Goal: Check status: Check status

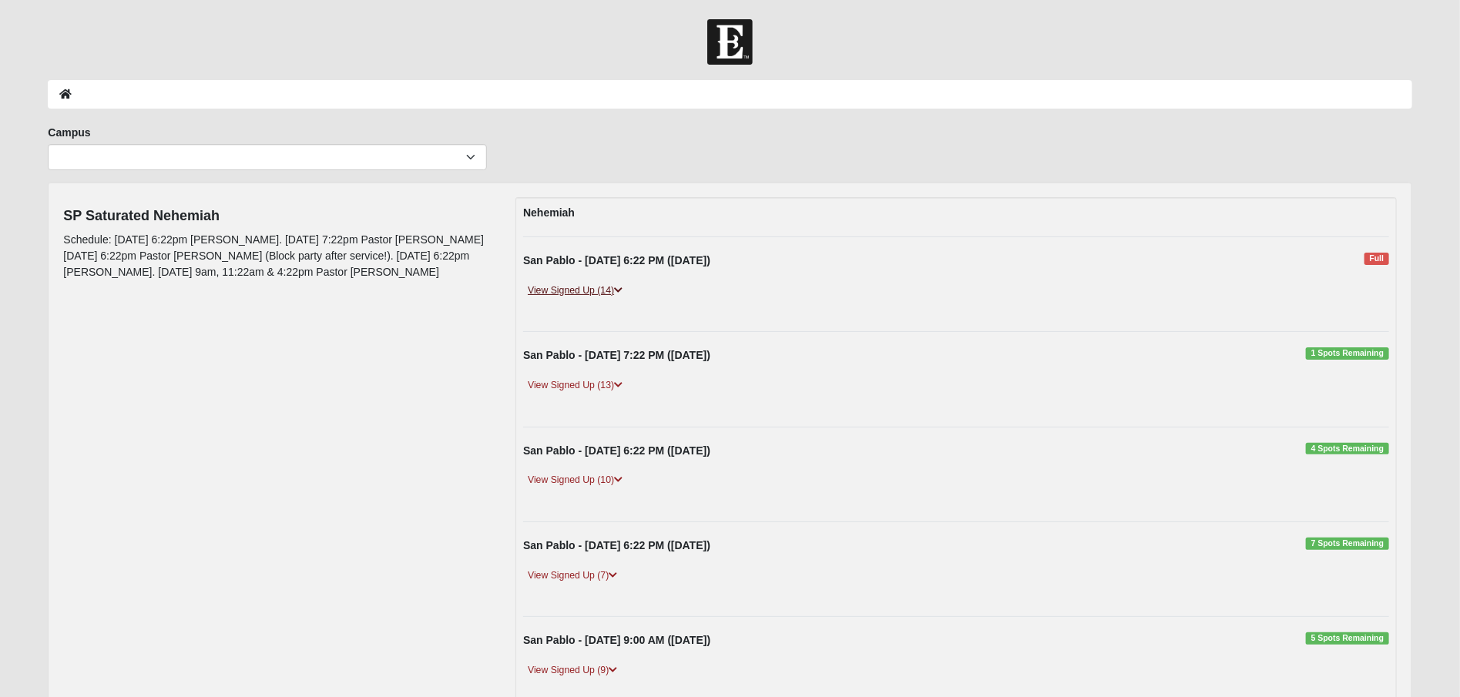
click at [596, 287] on link "View Signed Up (14)" at bounding box center [575, 291] width 104 height 16
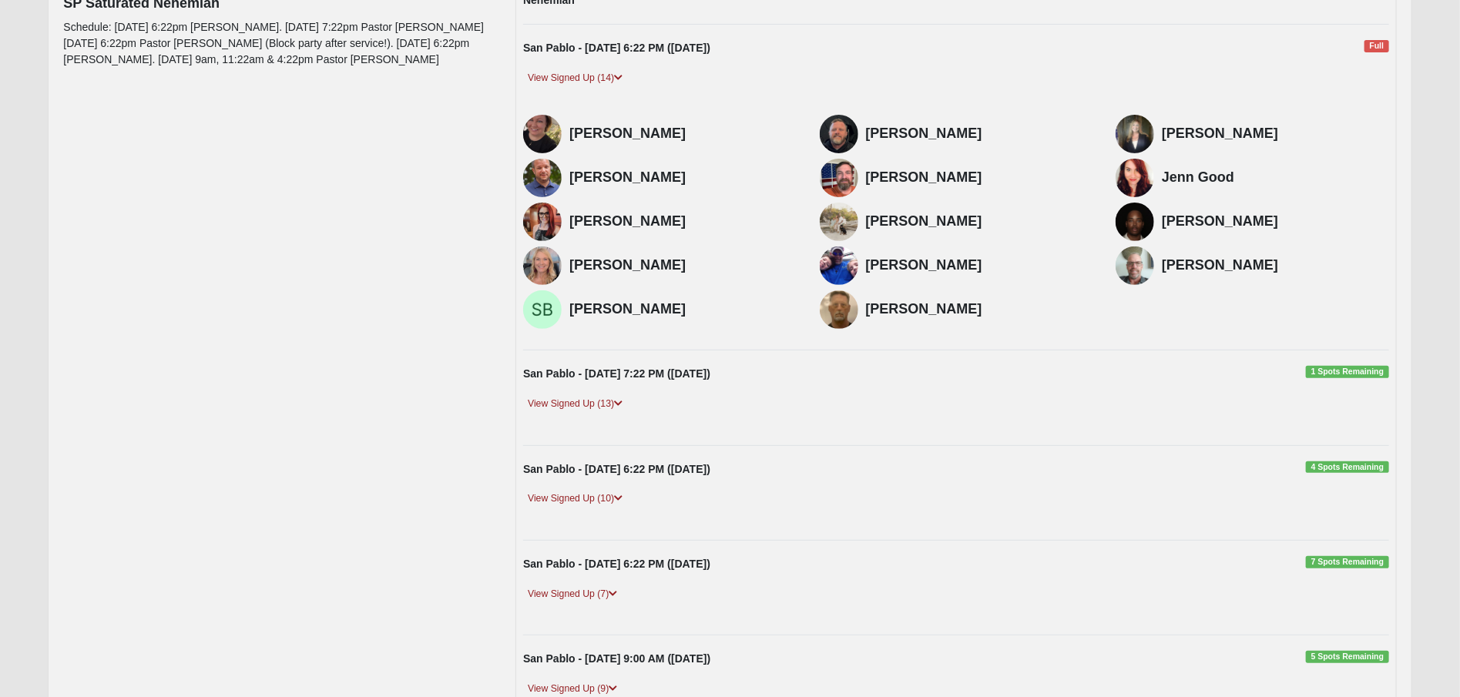
scroll to position [231, 0]
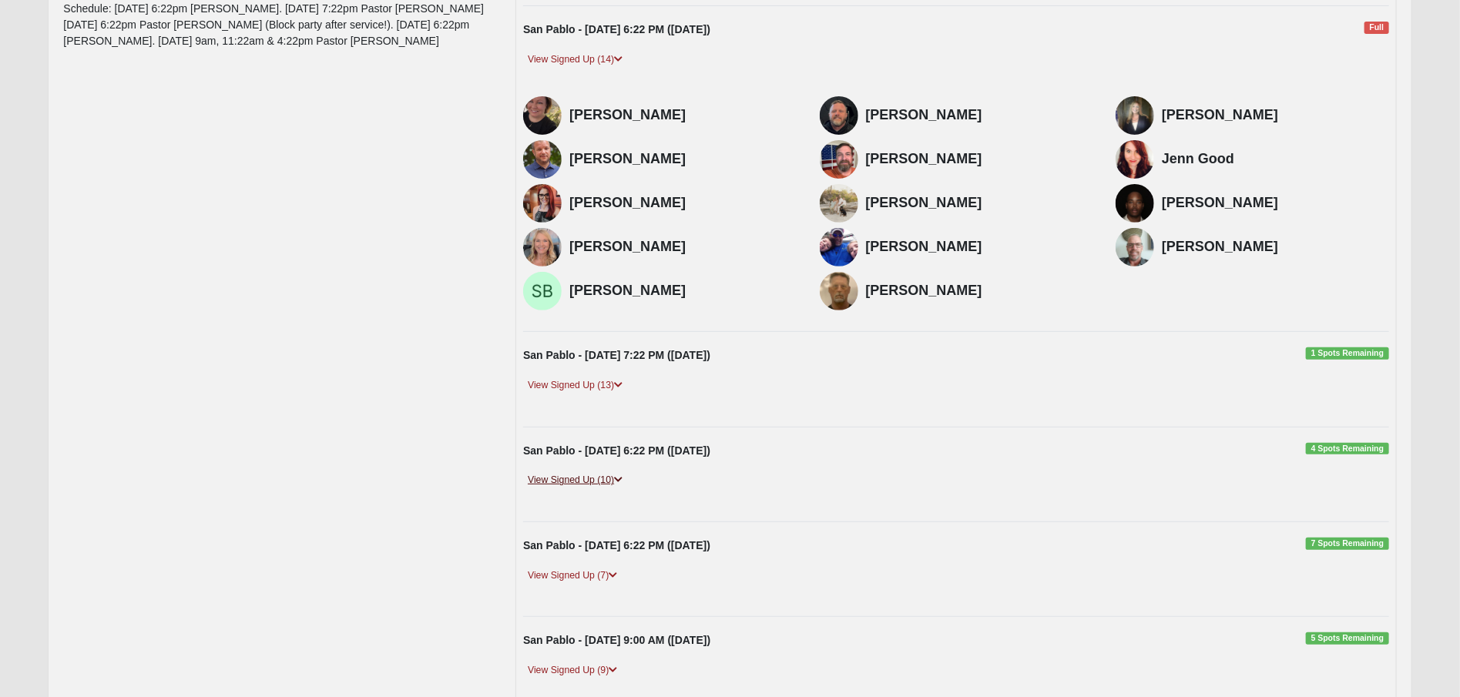
click at [616, 475] on icon at bounding box center [618, 479] width 8 height 9
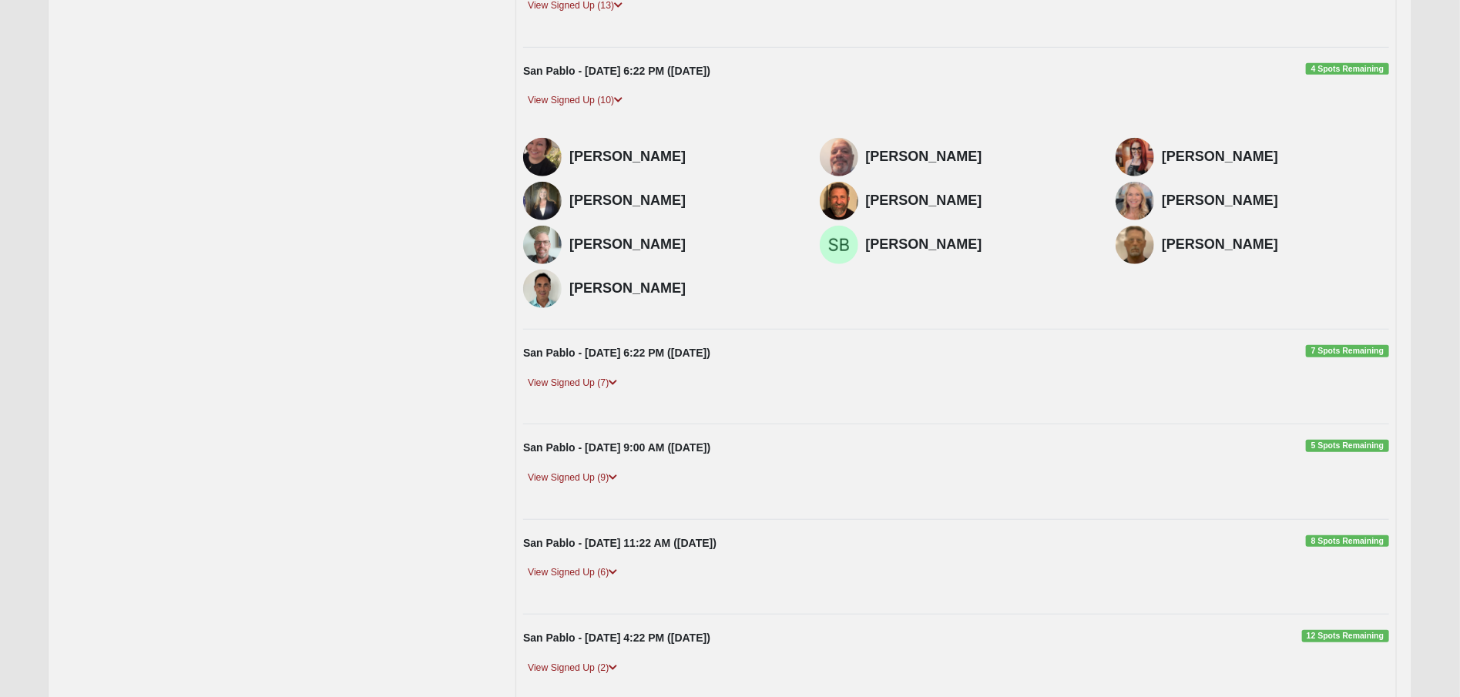
scroll to position [616, 0]
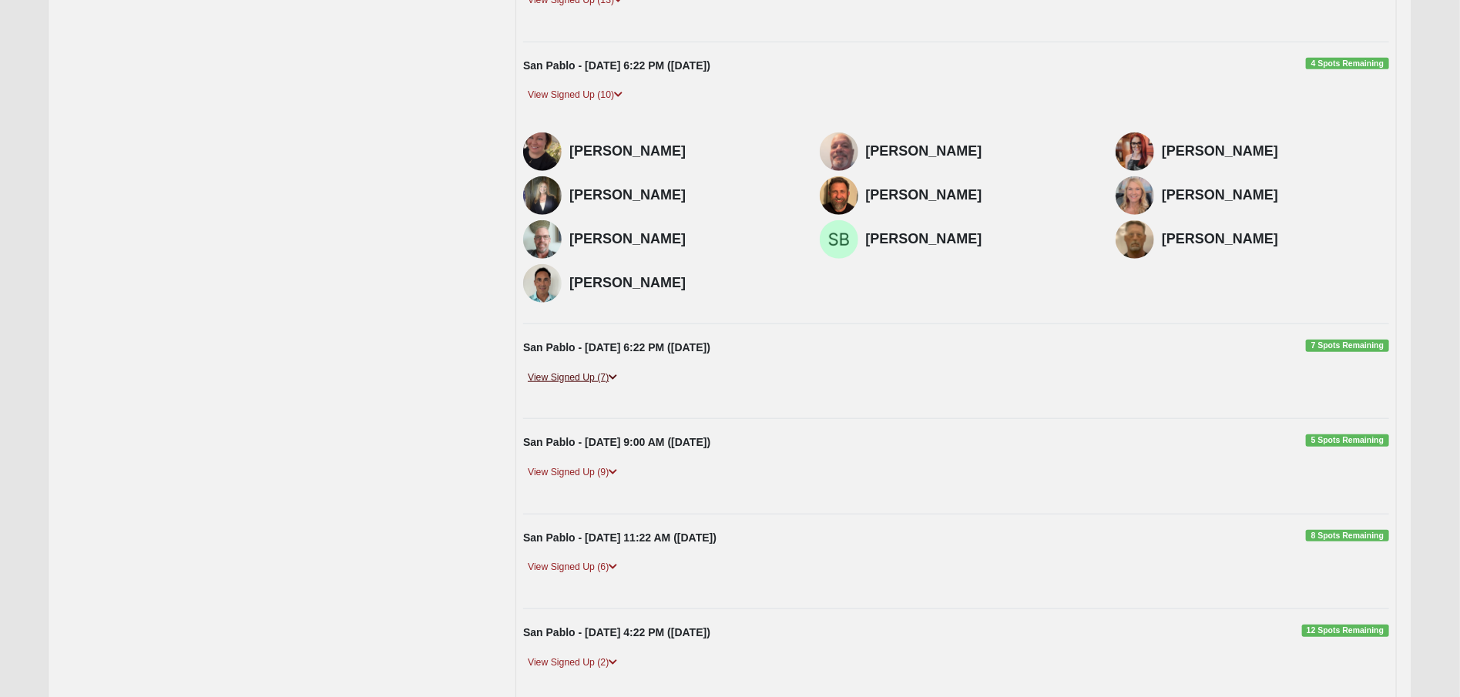
click at [606, 375] on link "View Signed Up (7)" at bounding box center [572, 378] width 99 height 16
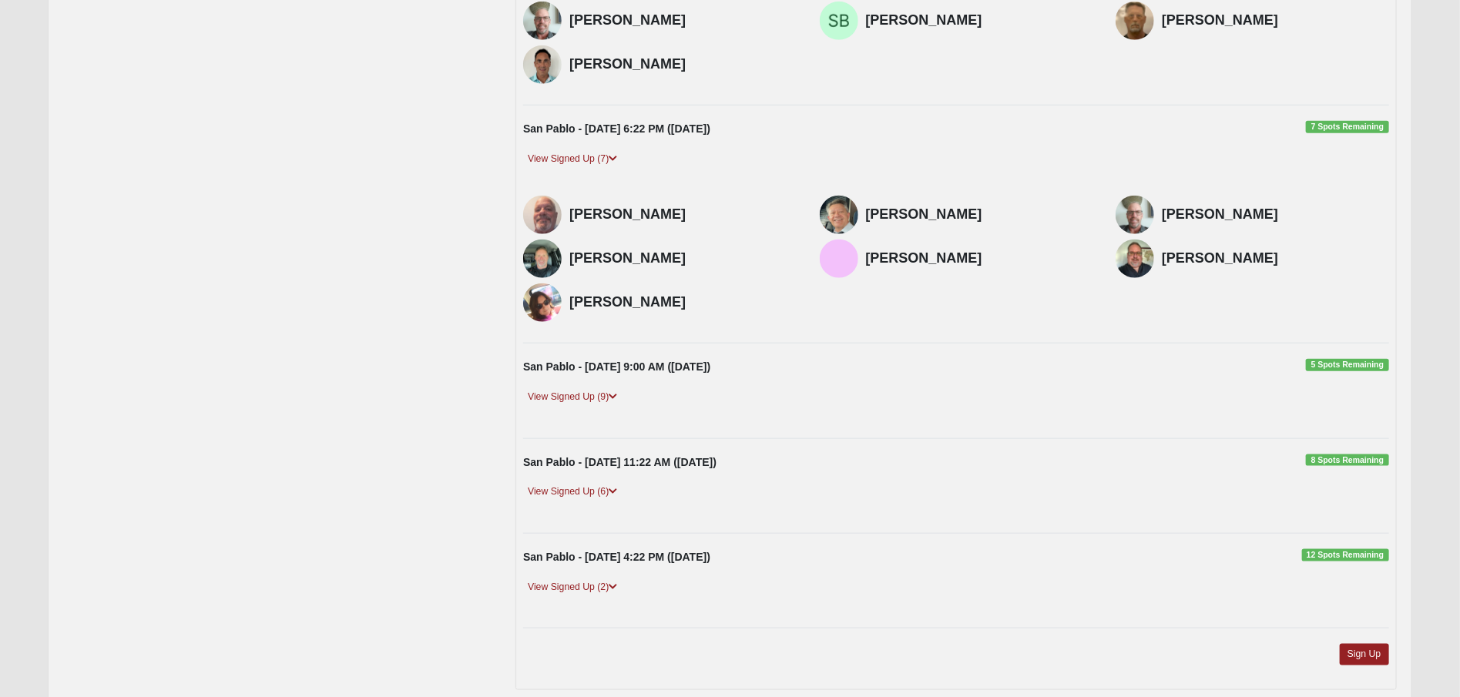
scroll to position [848, 0]
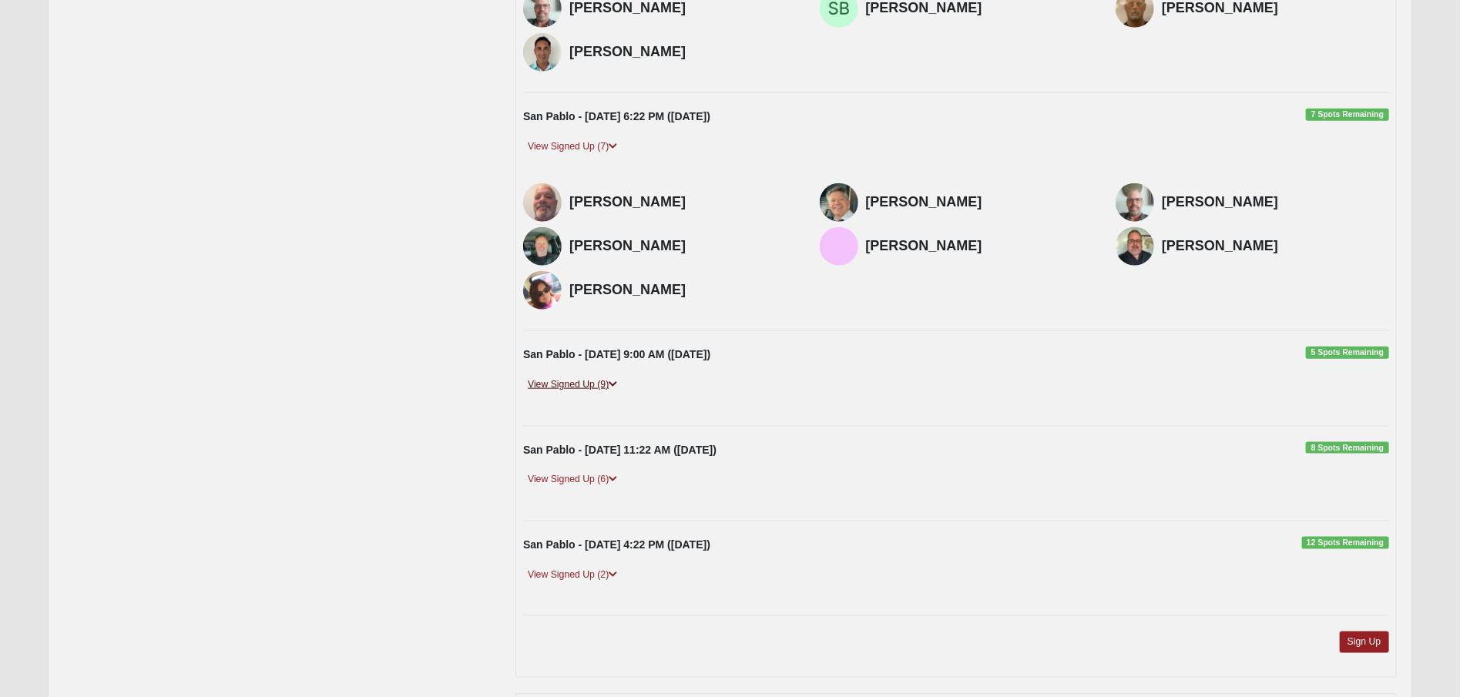
click at [612, 380] on icon at bounding box center [613, 384] width 8 height 9
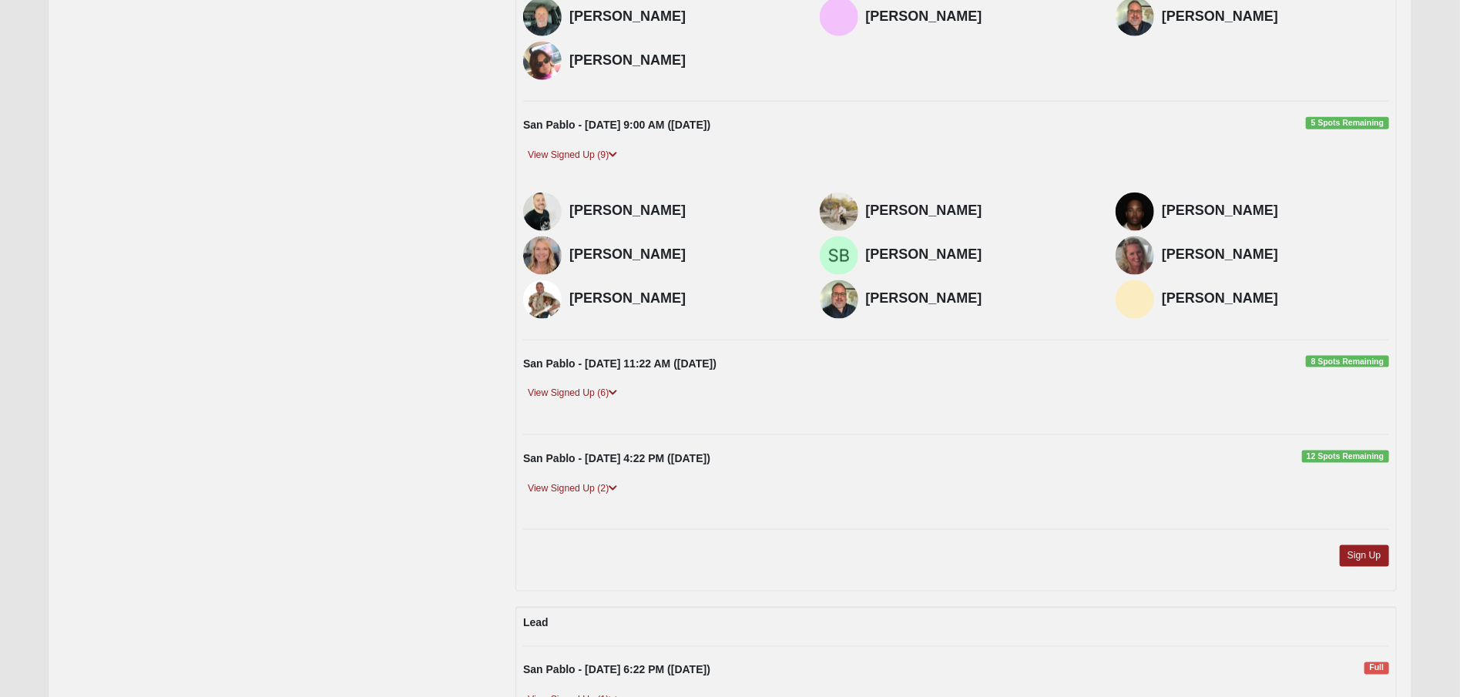
scroll to position [1079, 0]
click at [615, 387] on icon at bounding box center [613, 391] width 8 height 9
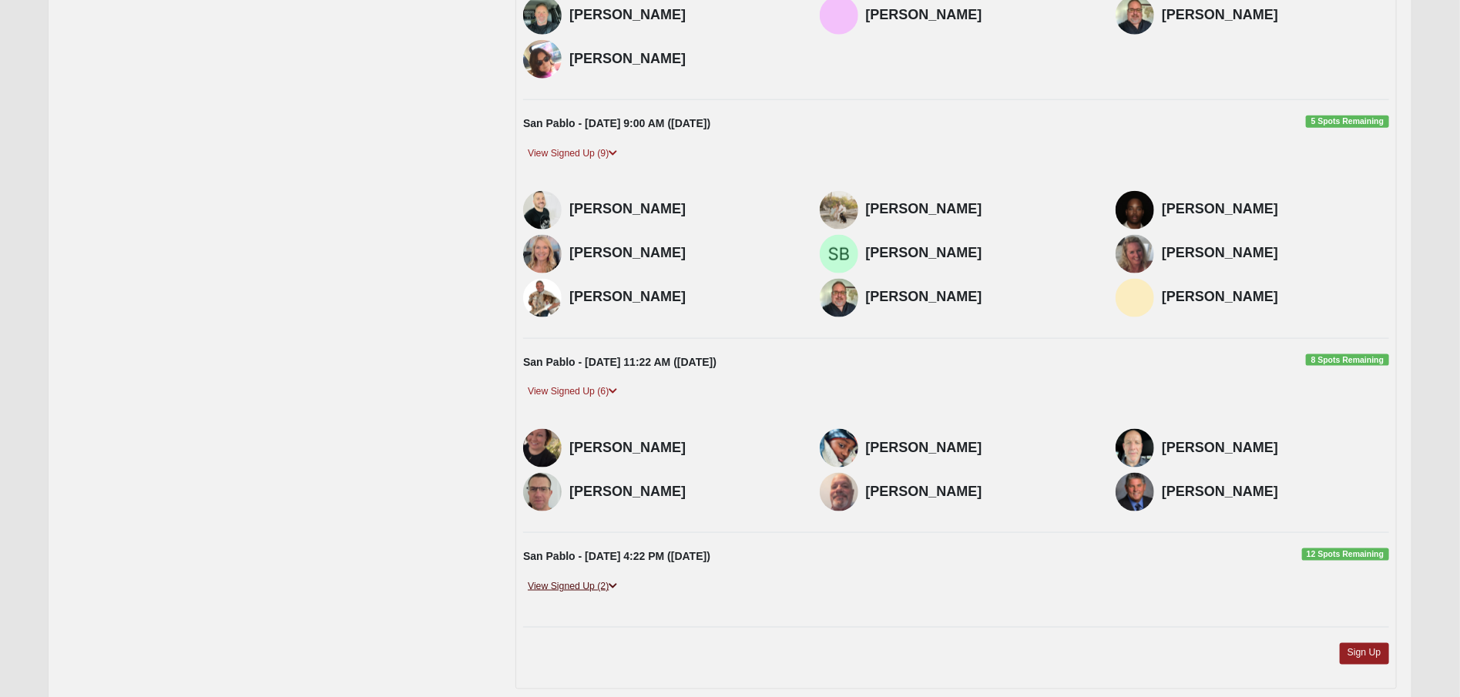
click at [616, 582] on icon at bounding box center [613, 586] width 8 height 9
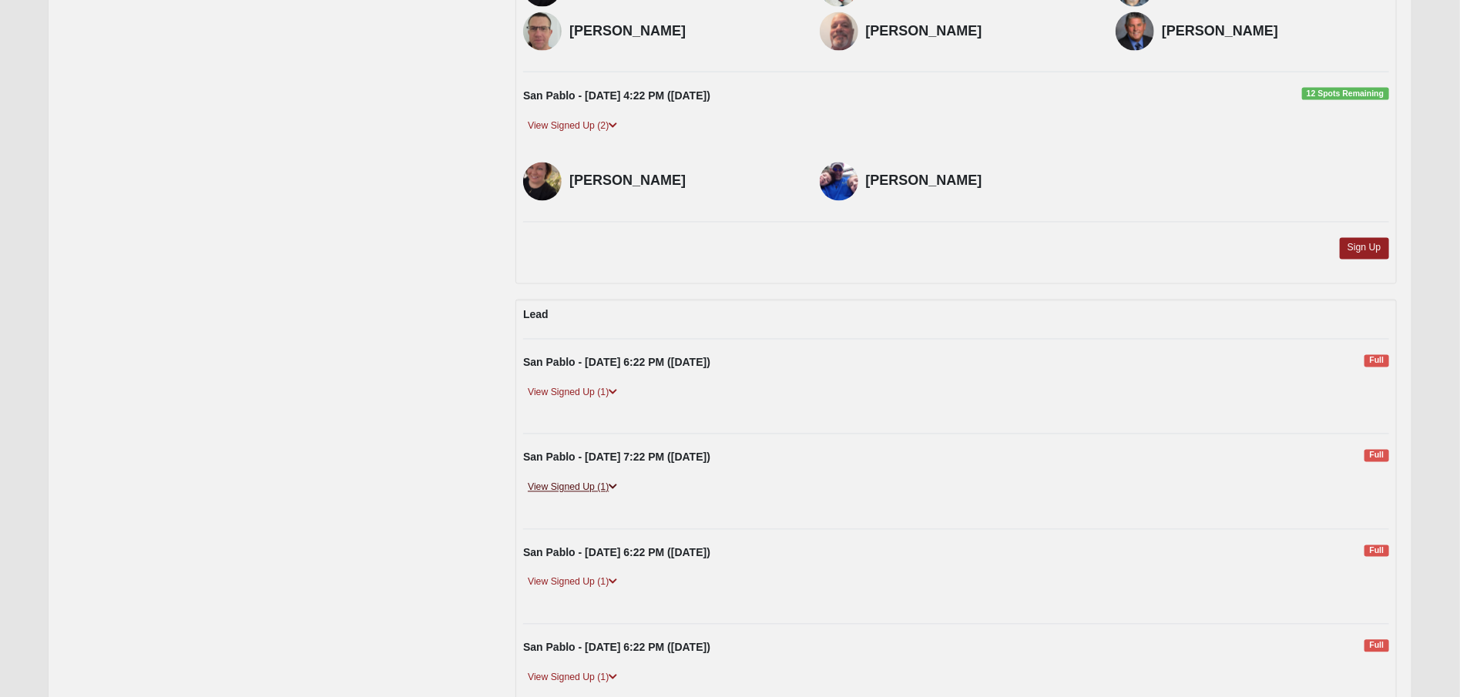
scroll to position [1541, 0]
click at [617, 387] on icon at bounding box center [613, 391] width 8 height 9
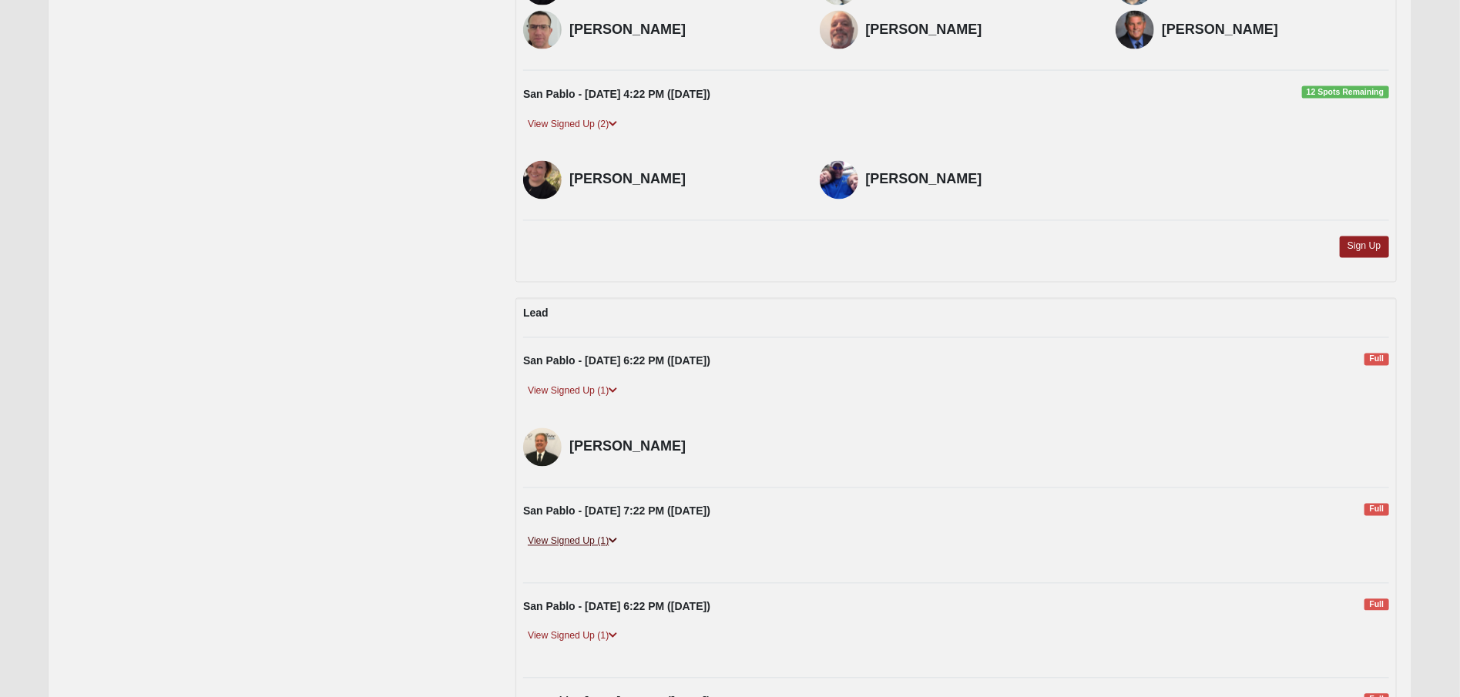
click at [610, 537] on icon at bounding box center [613, 541] width 8 height 9
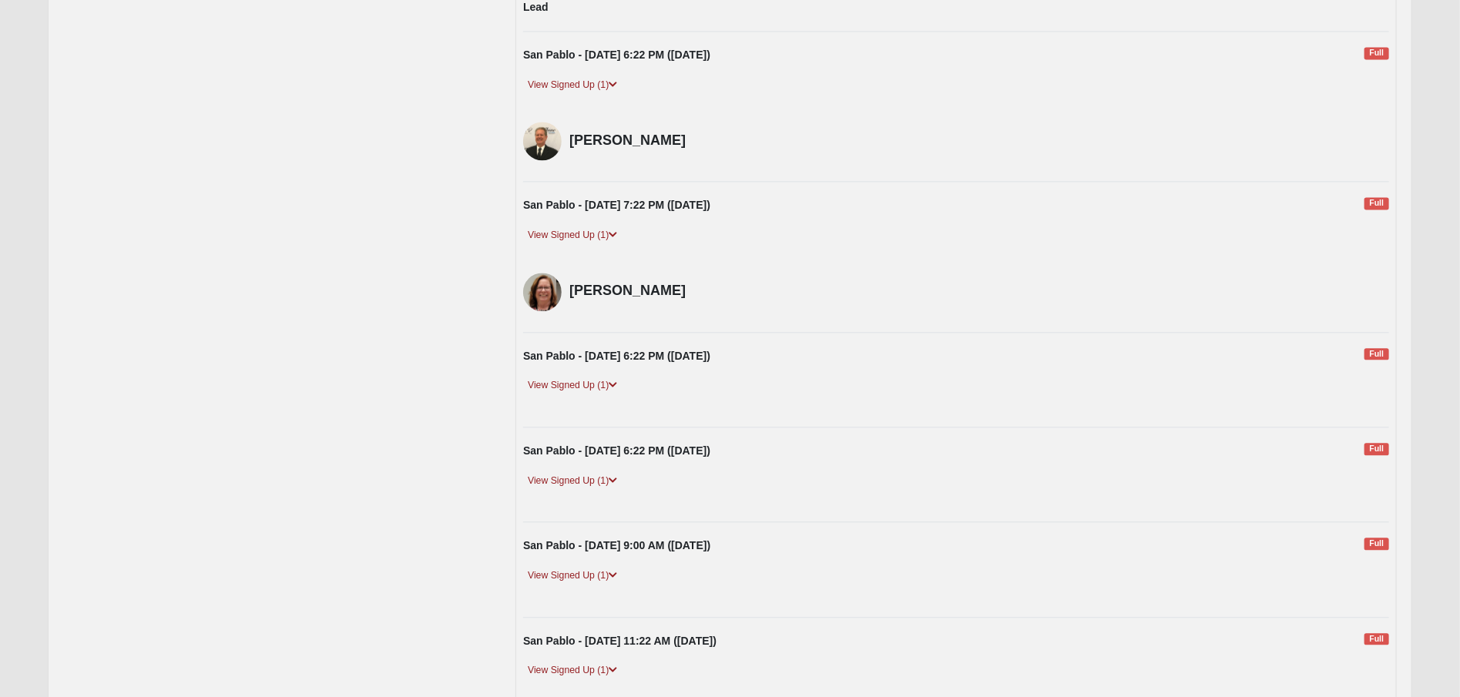
scroll to position [1849, 0]
click at [608, 376] on link "View Signed Up (1)" at bounding box center [572, 384] width 99 height 16
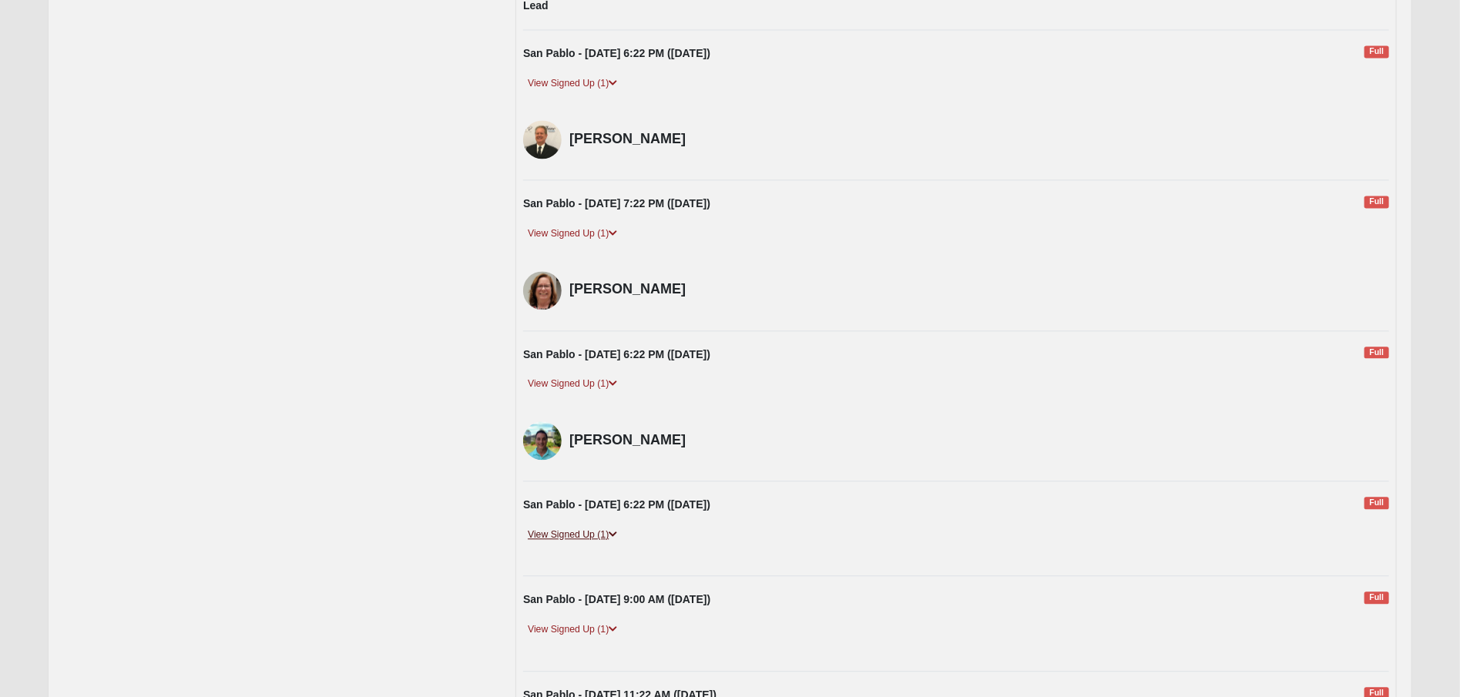
click at [610, 527] on link "View Signed Up (1)" at bounding box center [572, 535] width 99 height 16
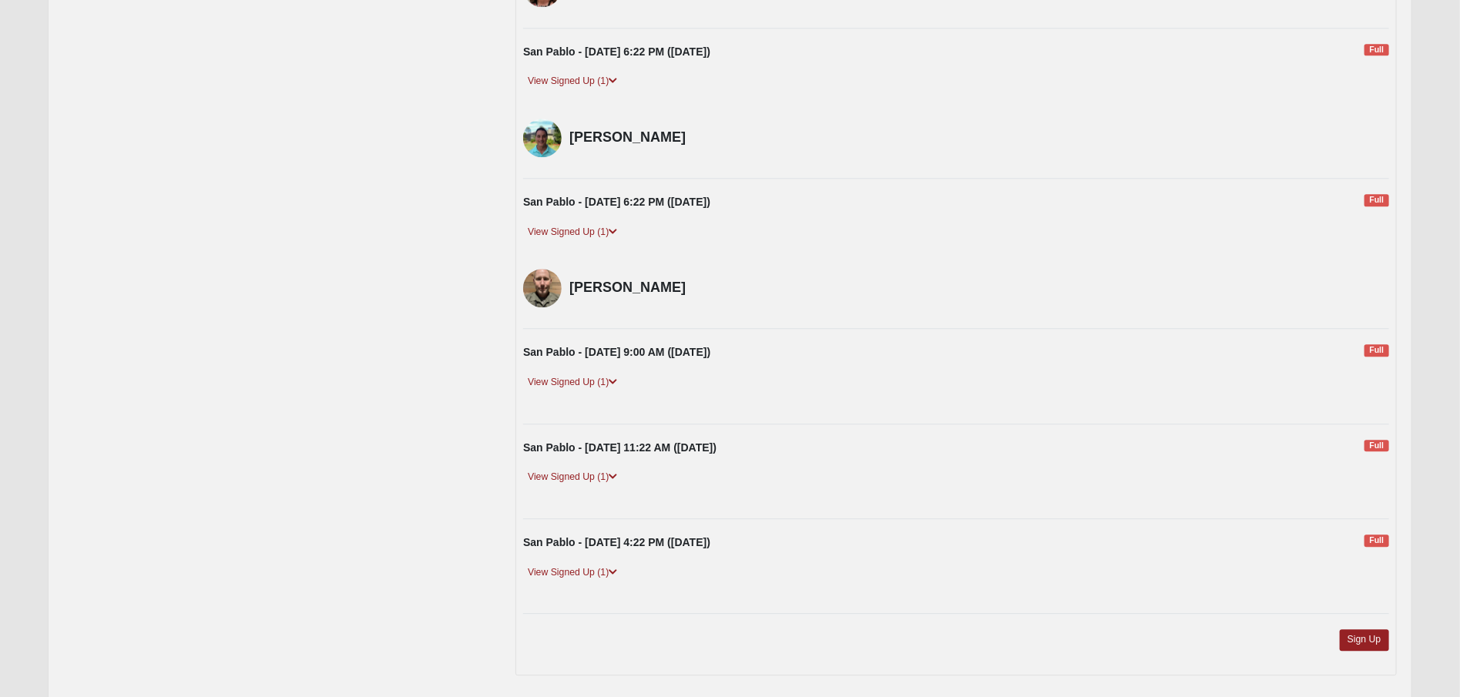
scroll to position [2158, 0]
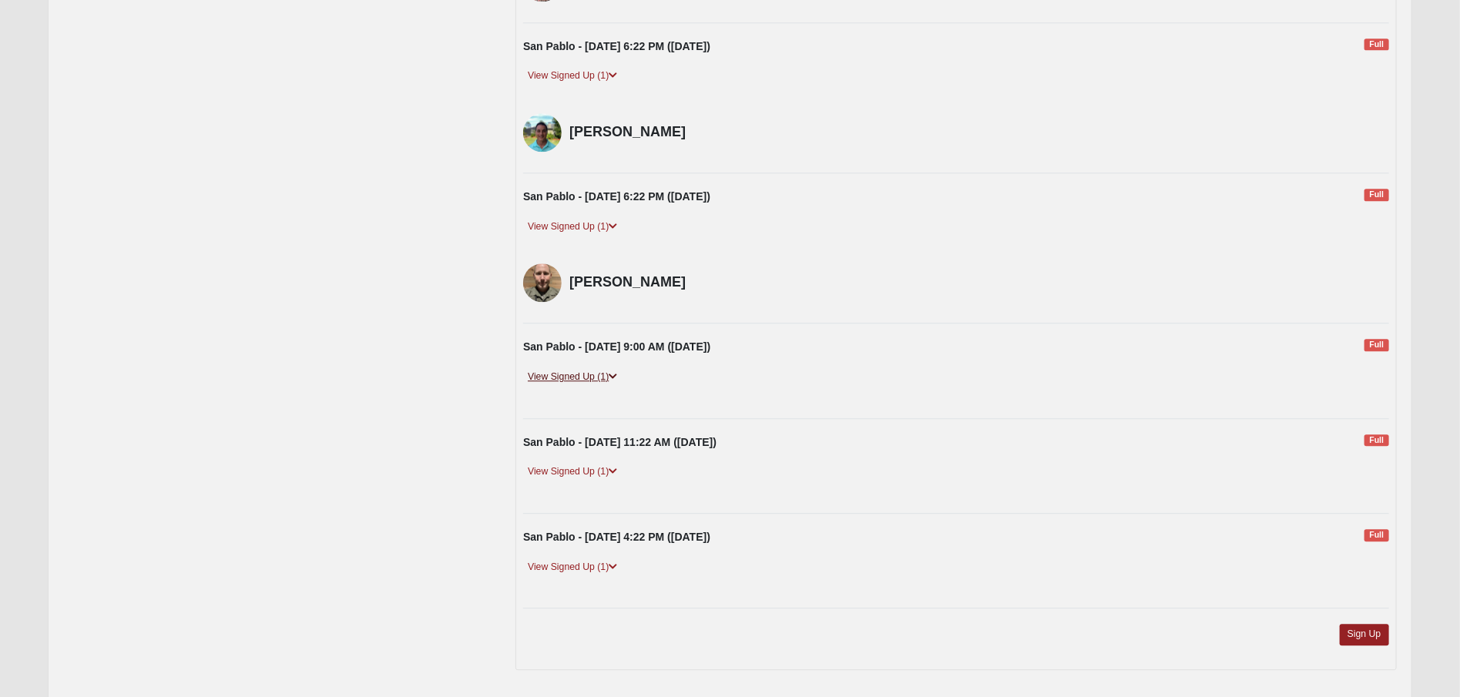
click at [613, 372] on icon at bounding box center [613, 376] width 8 height 9
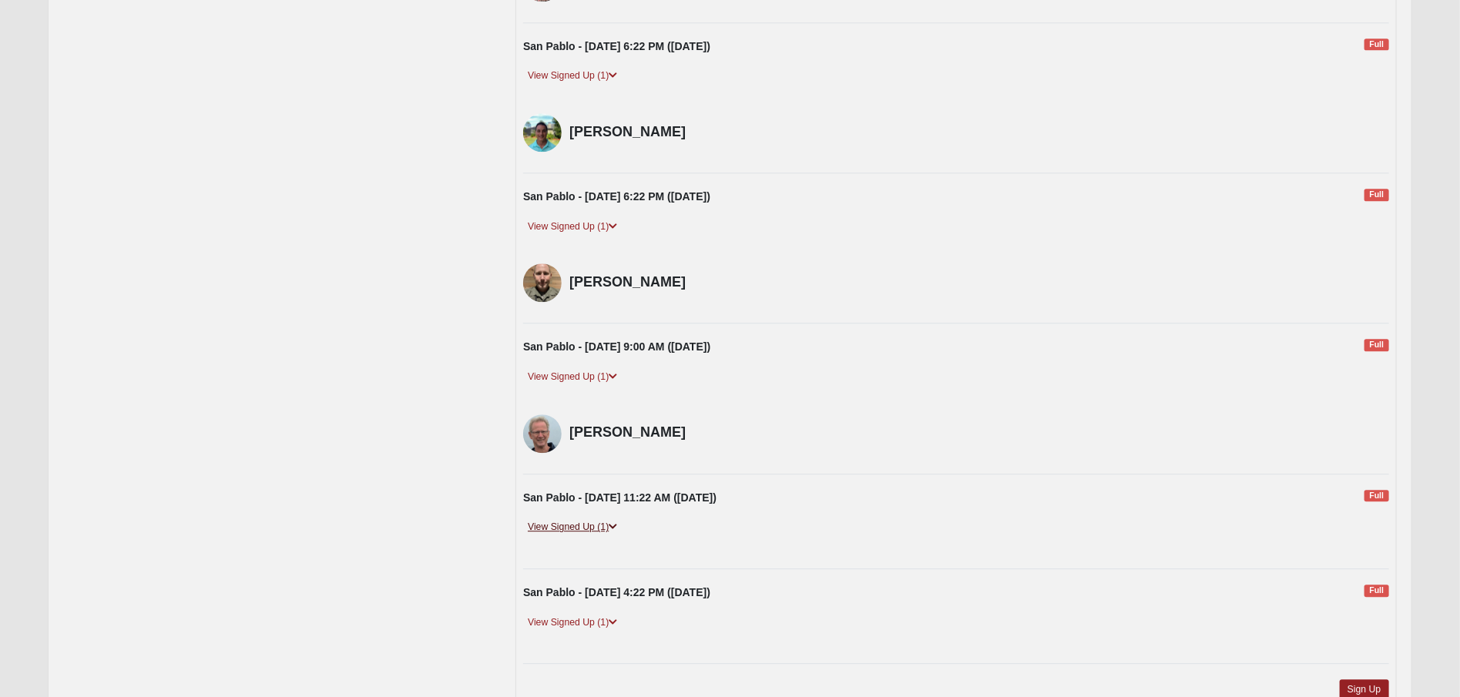
click at [611, 522] on icon at bounding box center [613, 526] width 8 height 9
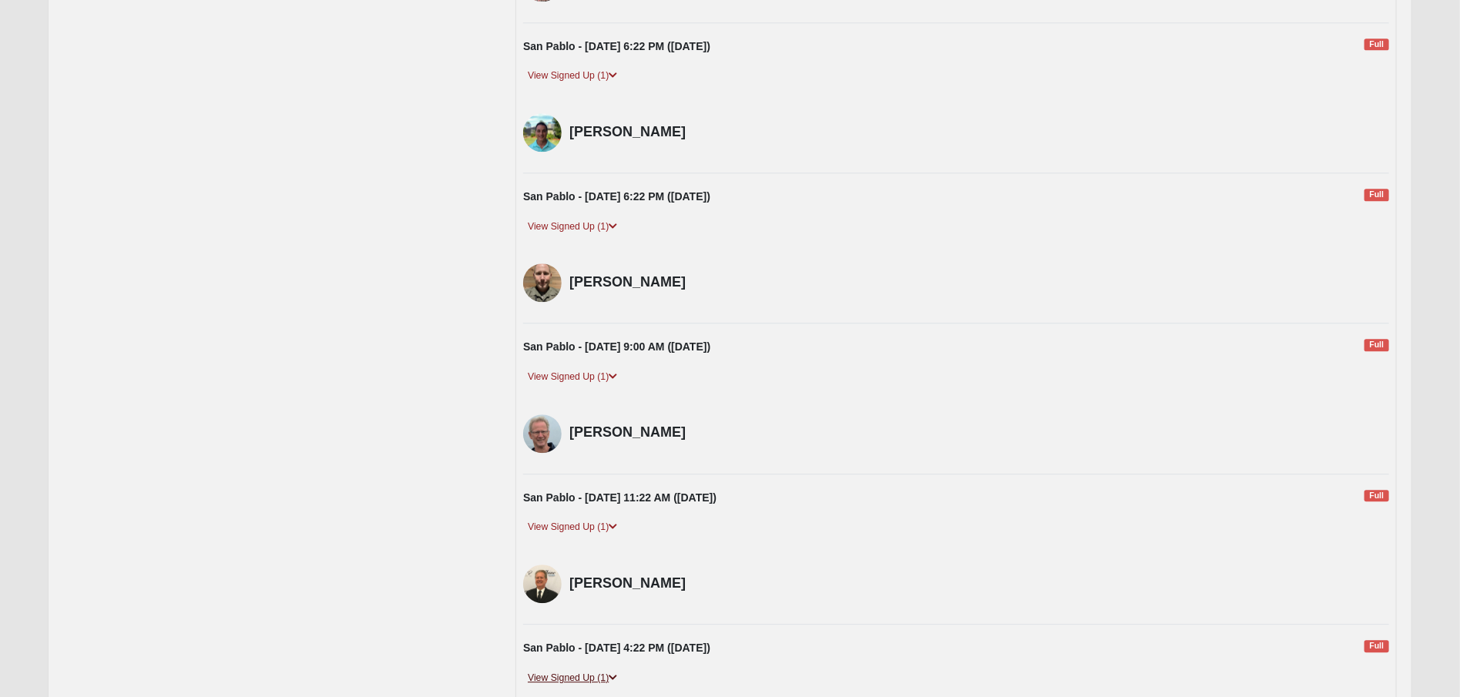
click at [611, 673] on icon at bounding box center [613, 677] width 8 height 9
click at [617, 673] on icon at bounding box center [613, 677] width 8 height 9
click at [612, 673] on icon at bounding box center [613, 677] width 8 height 9
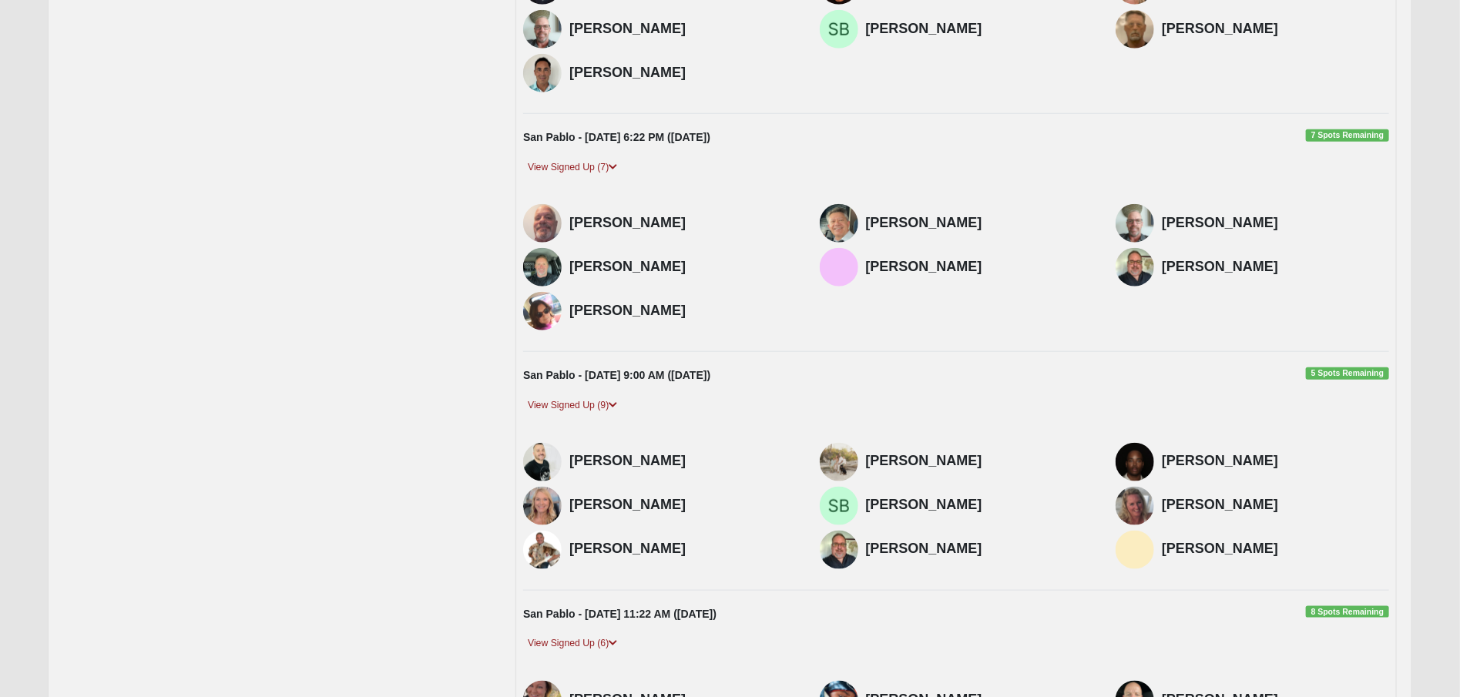
scroll to position [848, 0]
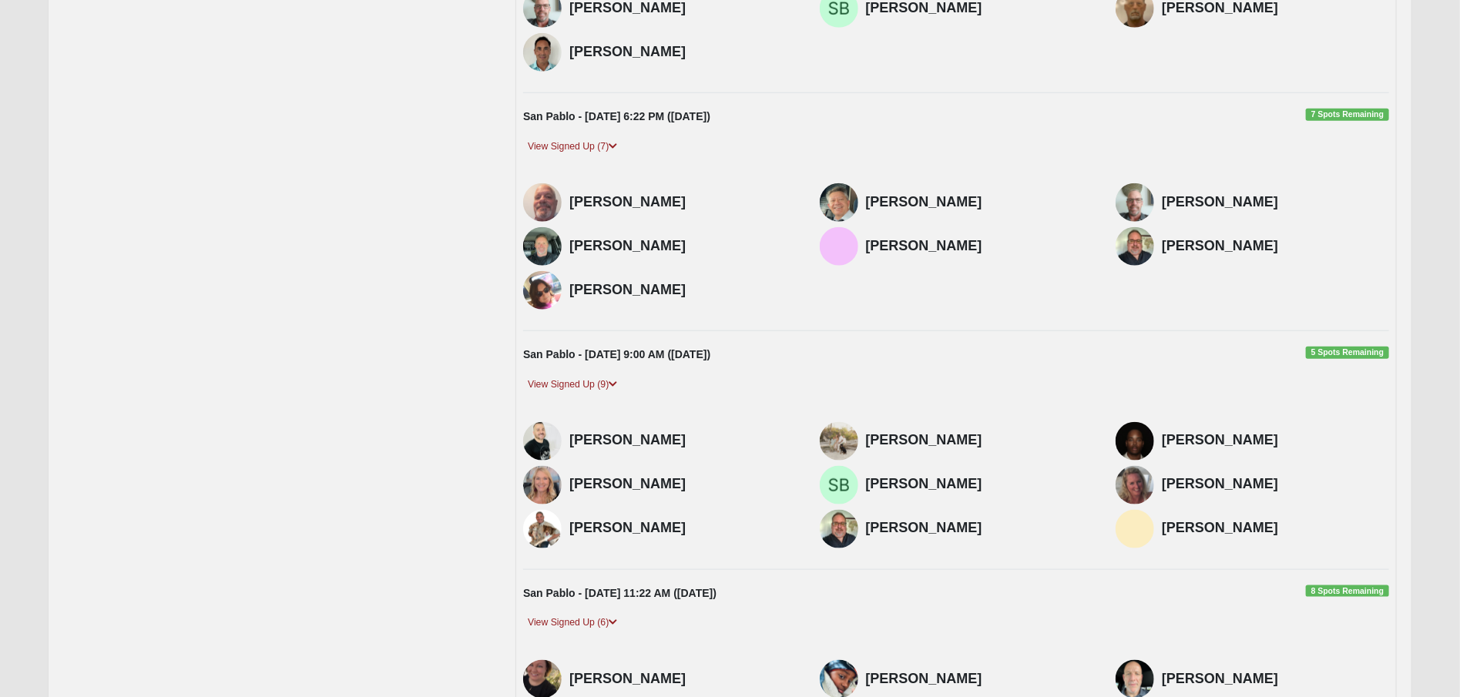
click at [553, 482] on img at bounding box center [542, 485] width 39 height 39
click at [580, 479] on h4 "[PERSON_NAME]" at bounding box center [682, 484] width 227 height 17
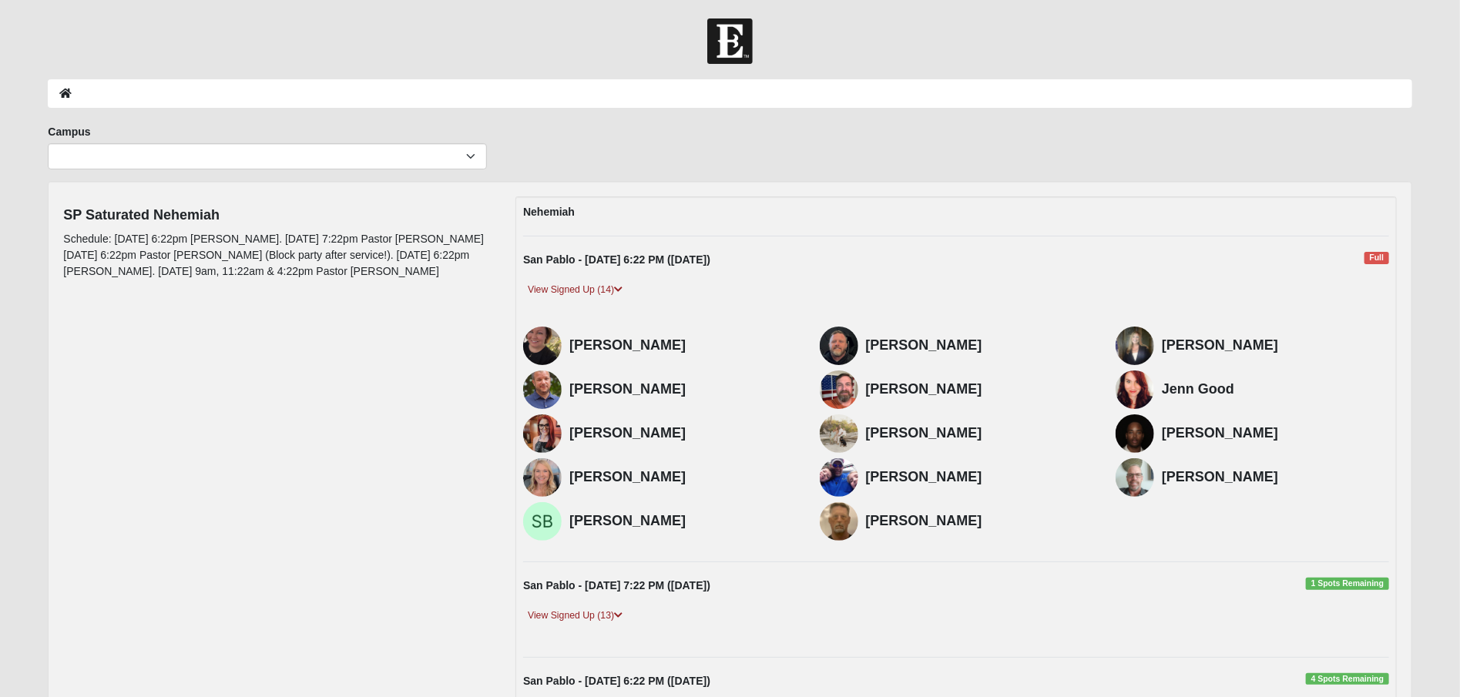
scroll to position [0, 0]
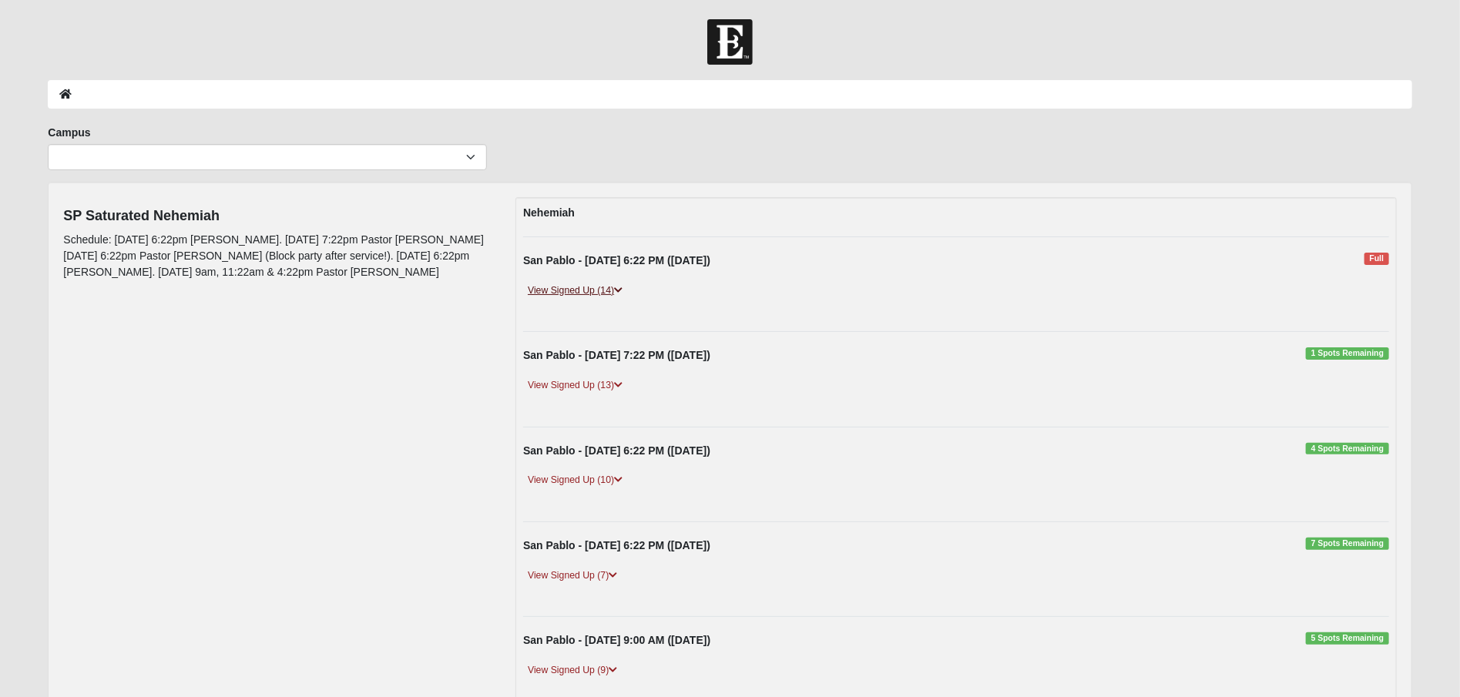
click at [623, 287] on icon at bounding box center [618, 290] width 8 height 9
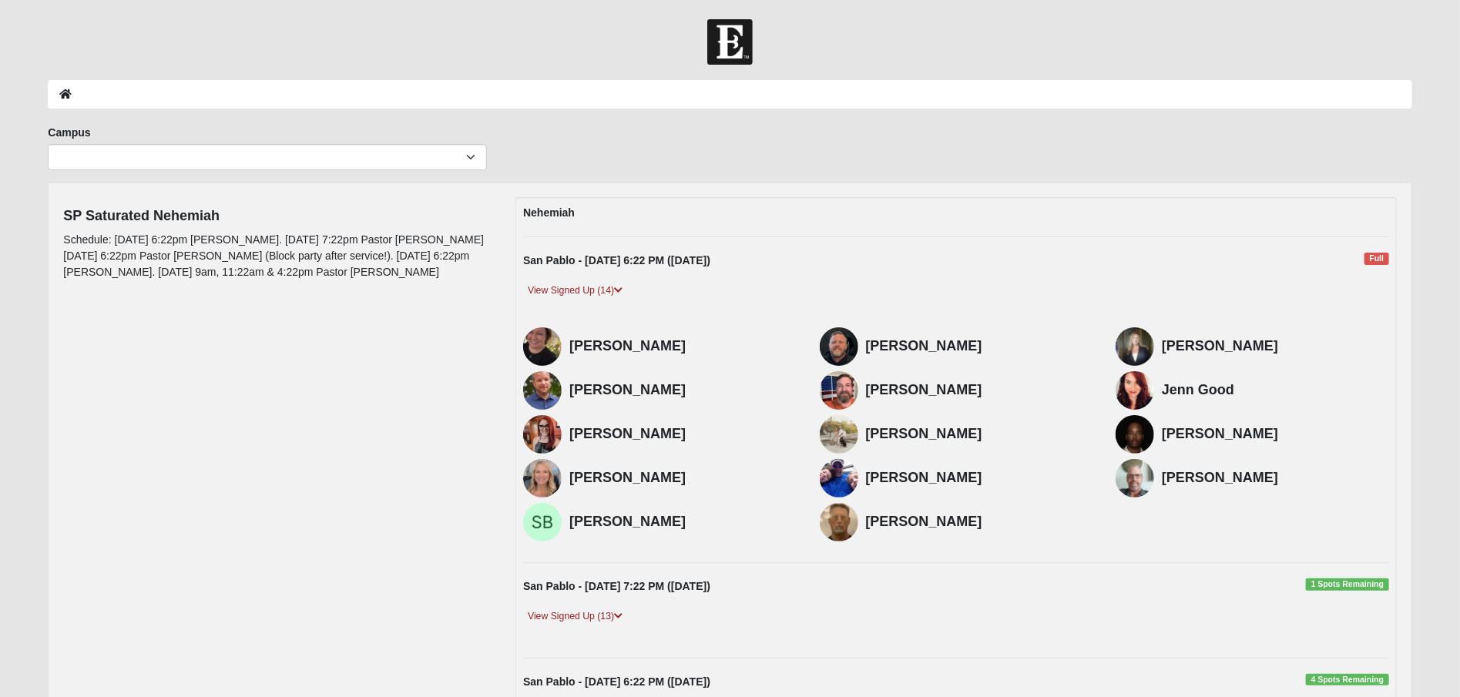
click at [542, 472] on img at bounding box center [542, 478] width 39 height 39
